Goal: Navigation & Orientation: Go to known website

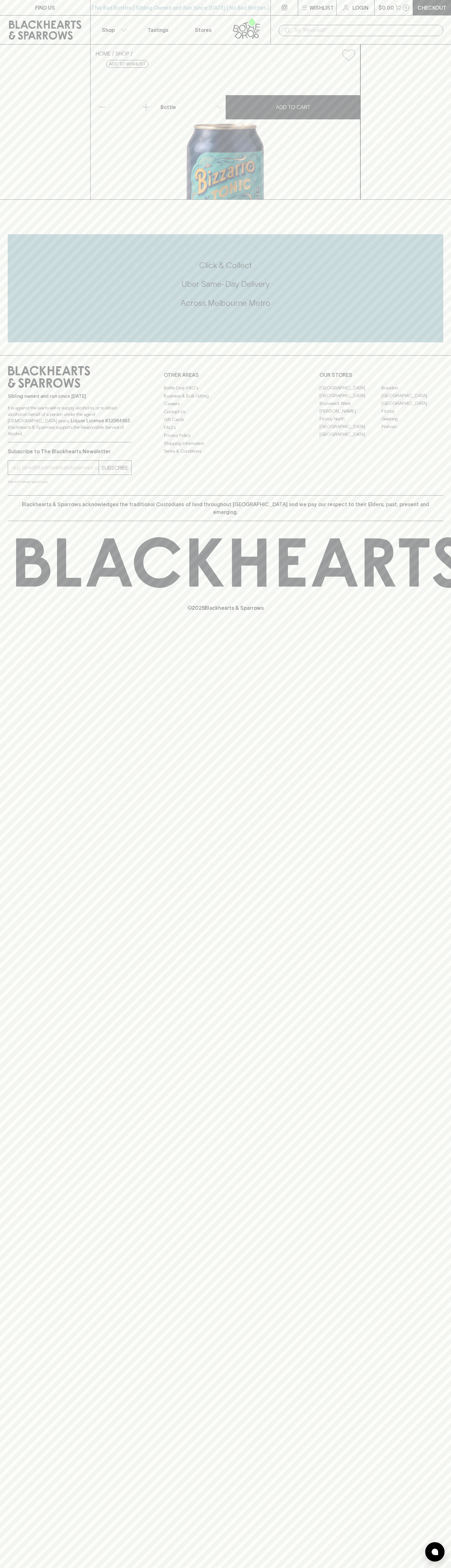
click at [70, 22] on icon at bounding box center [45, 30] width 81 height 19
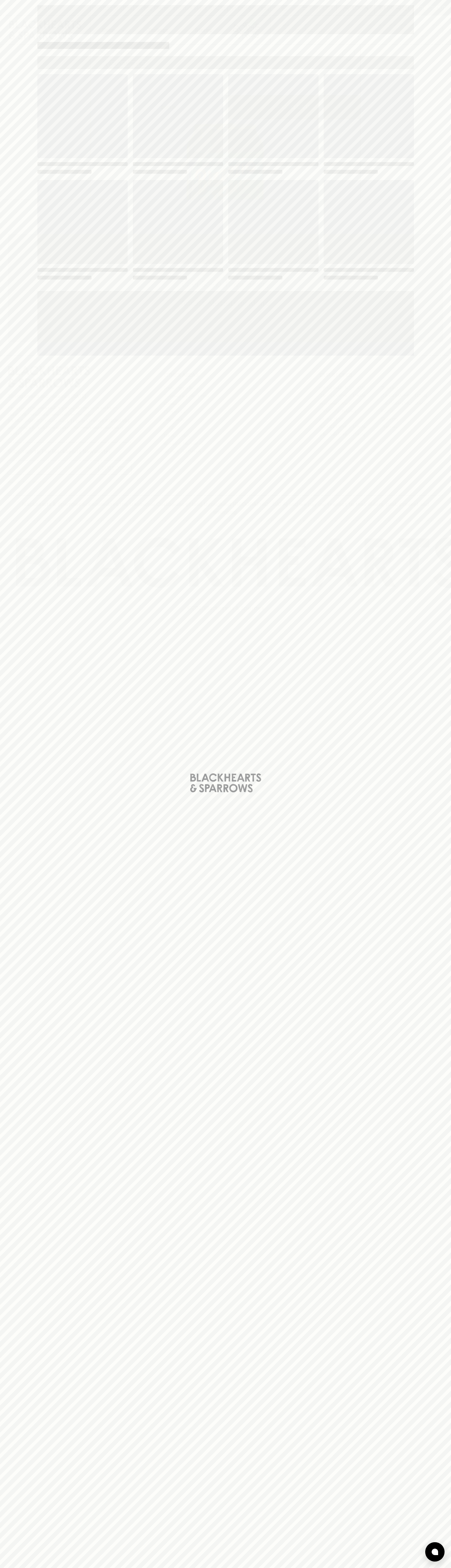
click at [23, 1568] on html "FIND US | No Bad Bottles | Sibling Owned and Run Since [DATE] | No Bad Bottles …" at bounding box center [225, 784] width 451 height 1568
click at [4, 62] on div "Loading" at bounding box center [225, 784] width 451 height 1568
